Goal: Task Accomplishment & Management: Manage account settings

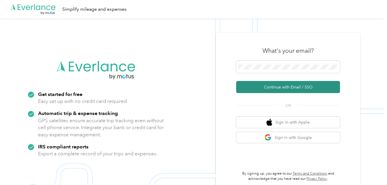
click at [285, 87] on button "Continue with Email / SSO" at bounding box center [288, 87] width 104 height 12
click at [274, 87] on button "Continue with Email / SSO" at bounding box center [288, 87] width 104 height 12
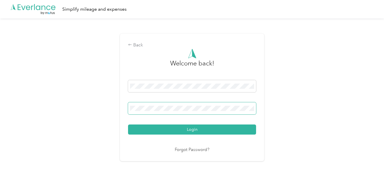
click at [155, 111] on span at bounding box center [192, 108] width 128 height 12
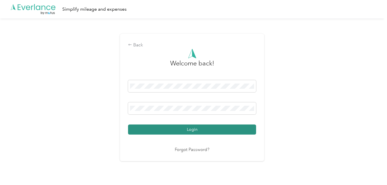
click at [170, 130] on button "Login" at bounding box center [192, 130] width 128 height 10
